Goal: Navigation & Orientation: Understand site structure

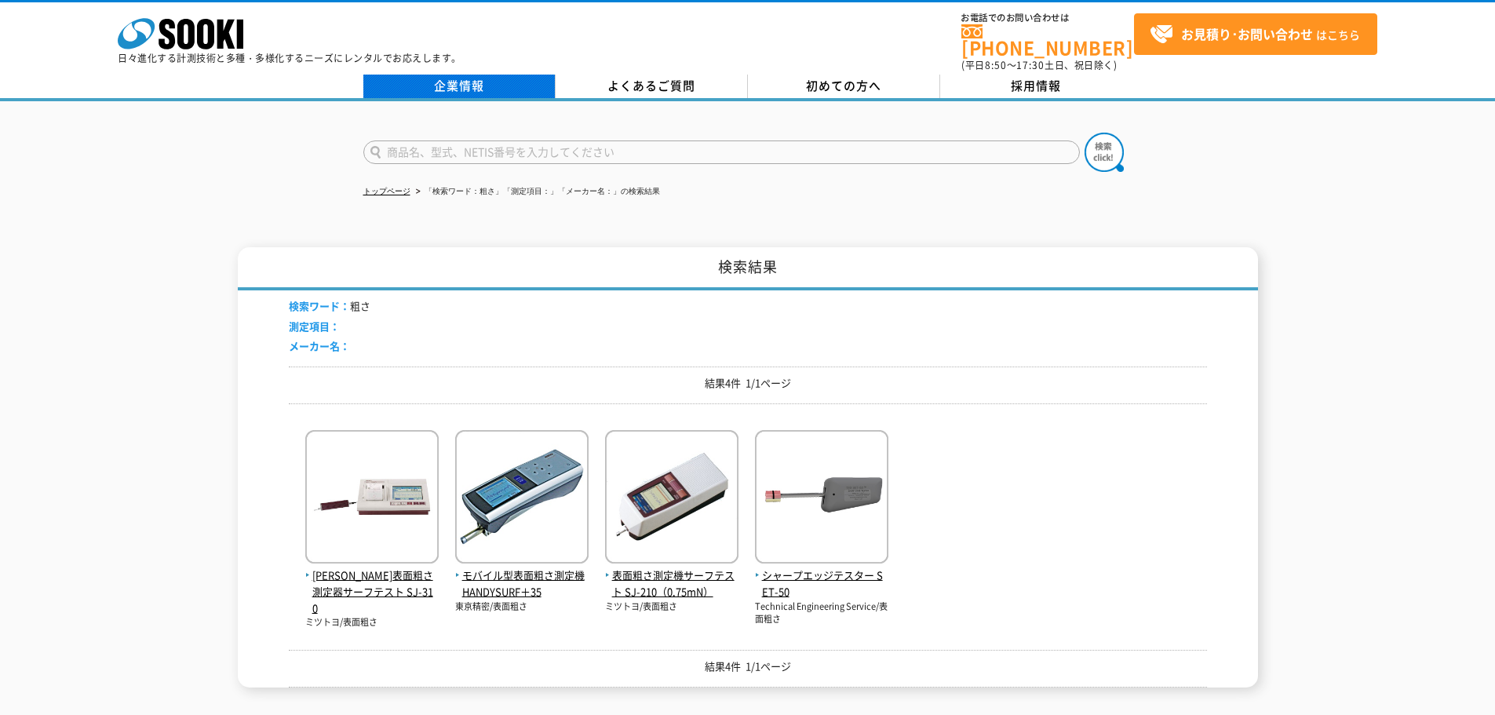
click at [461, 83] on link "企業情報" at bounding box center [459, 87] width 192 height 24
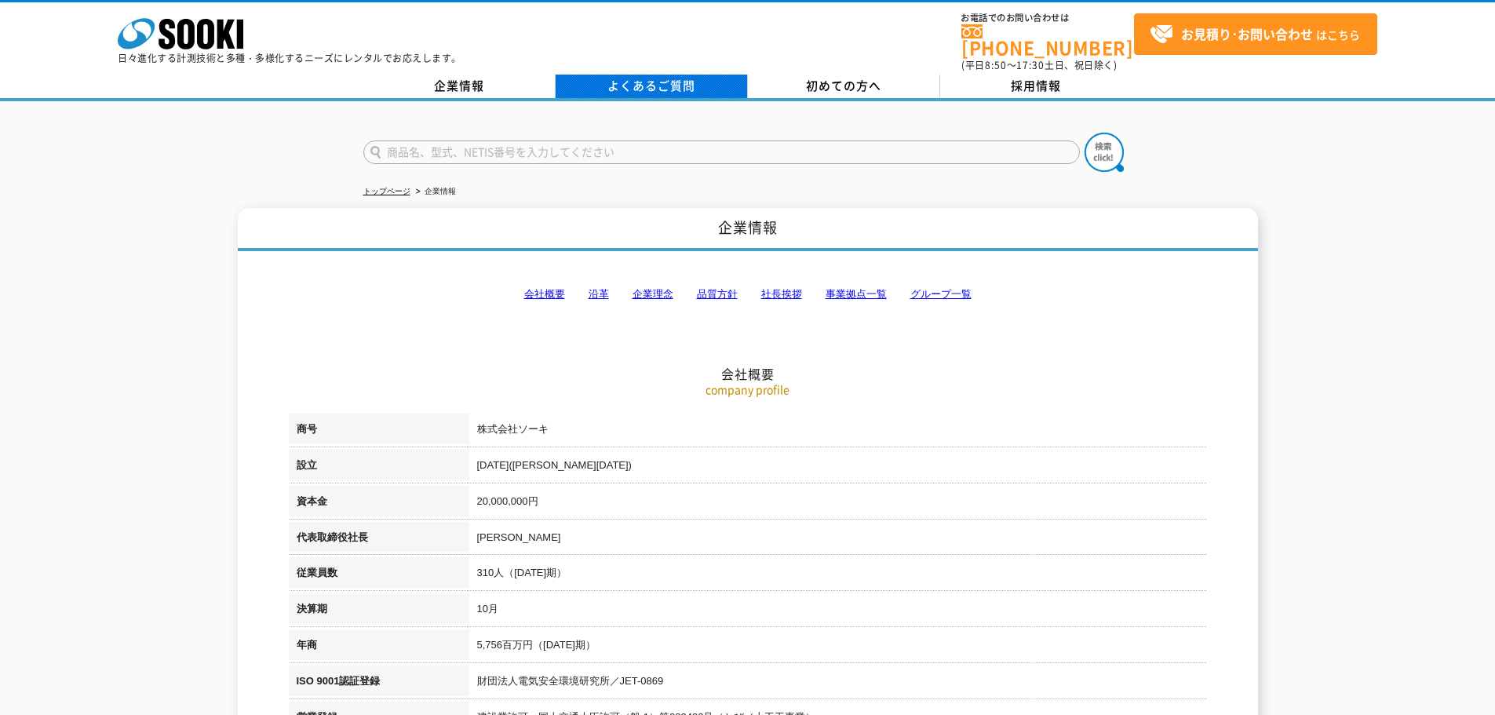
click at [625, 81] on link "よくあるご質問" at bounding box center [652, 87] width 192 height 24
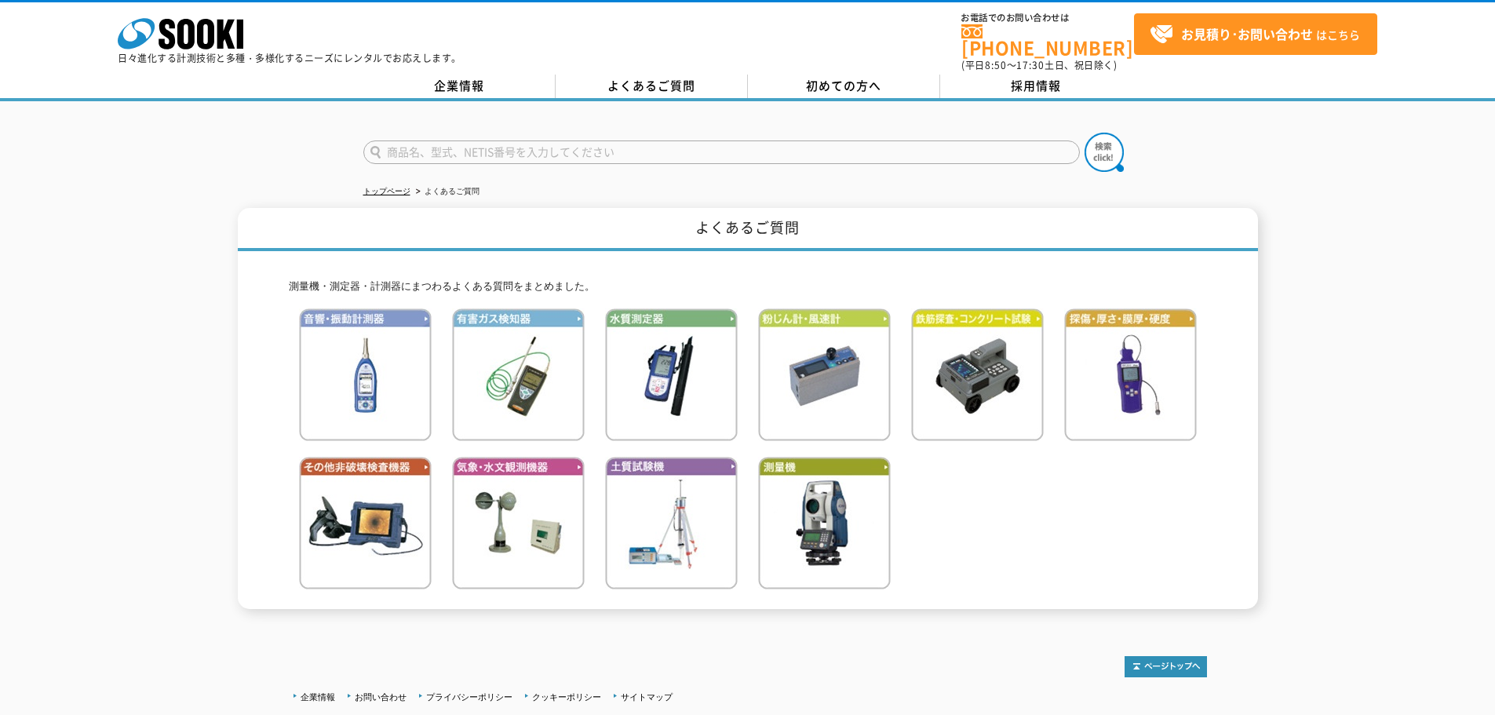
click at [813, 78] on span "初めての方へ" at bounding box center [843, 85] width 75 height 17
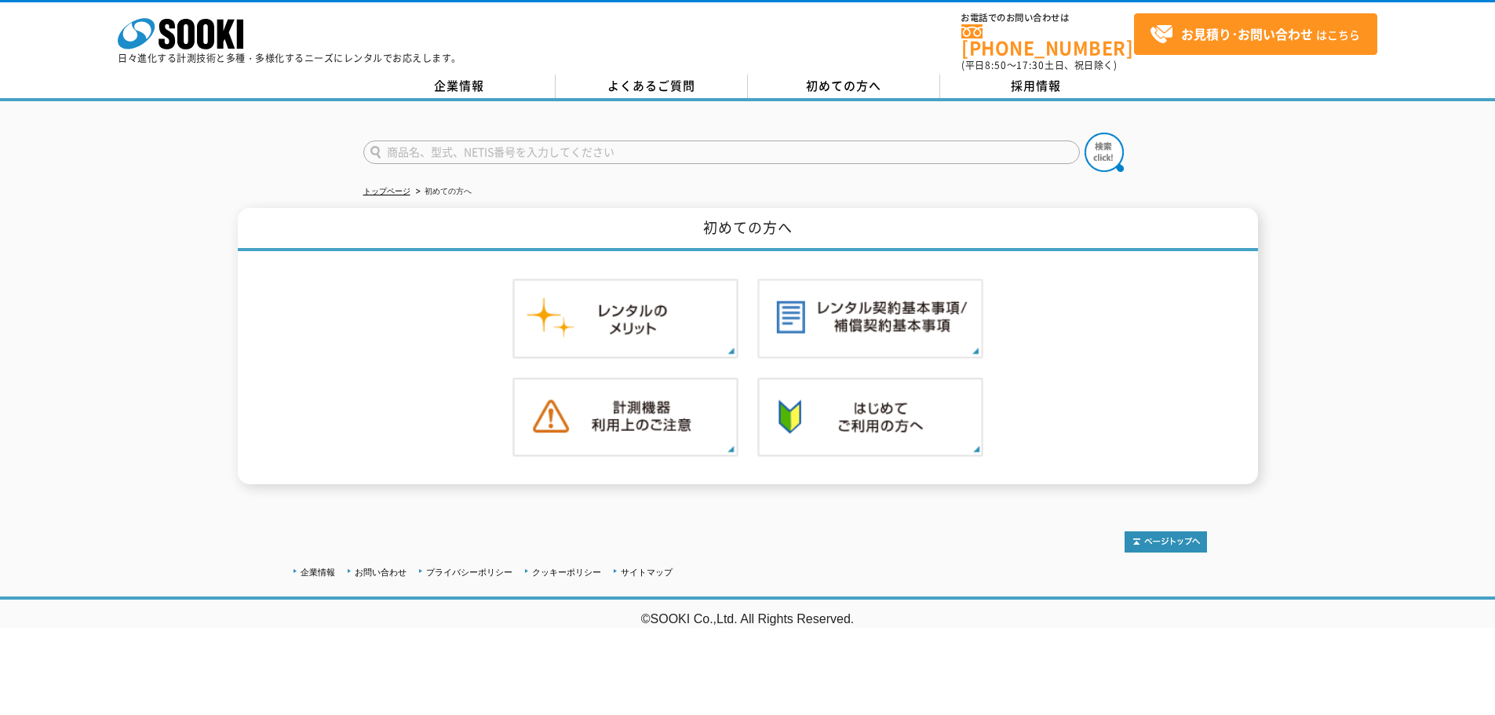
click at [998, 77] on link "採用情報" at bounding box center [1036, 87] width 192 height 24
click at [475, 75] on link "企業情報" at bounding box center [459, 87] width 192 height 24
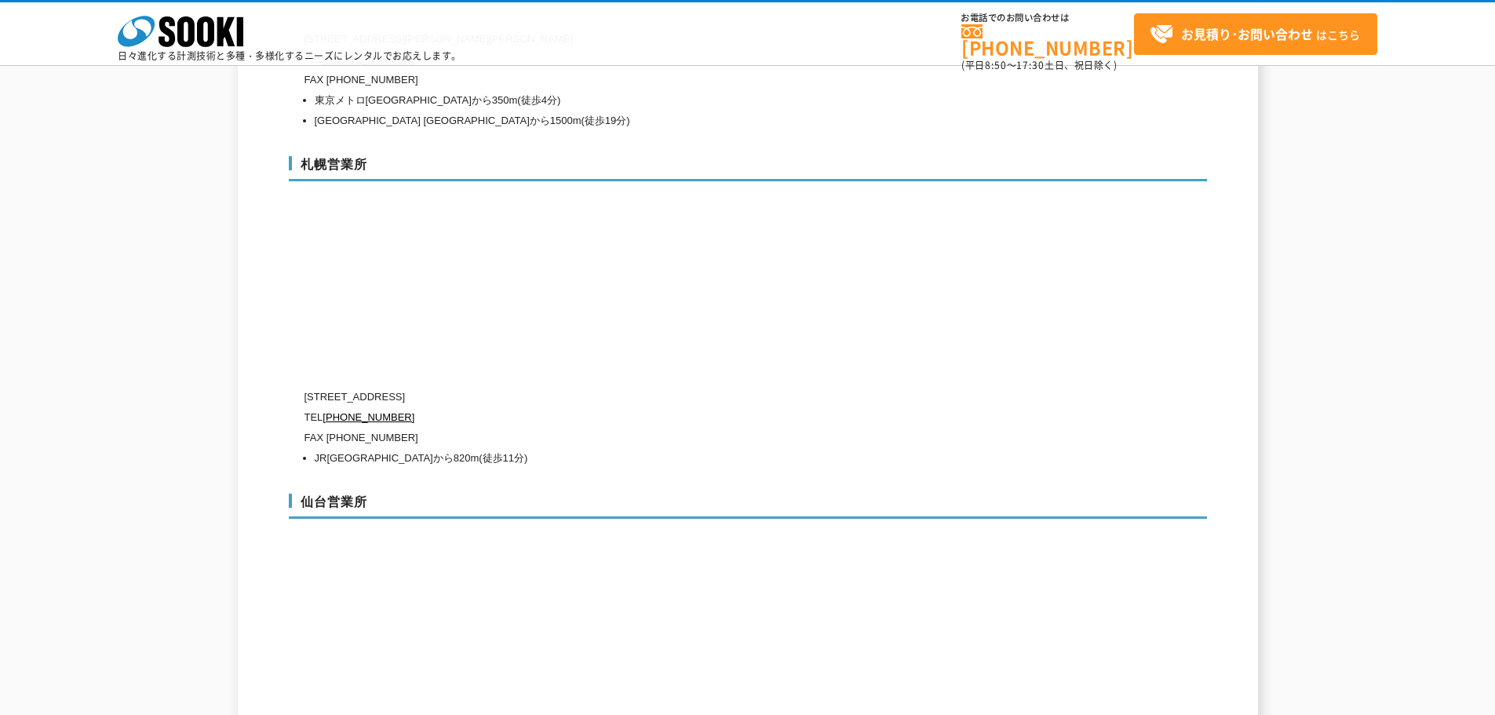
scroll to position [4472, 0]
